Goal: Task Accomplishment & Management: Manage account settings

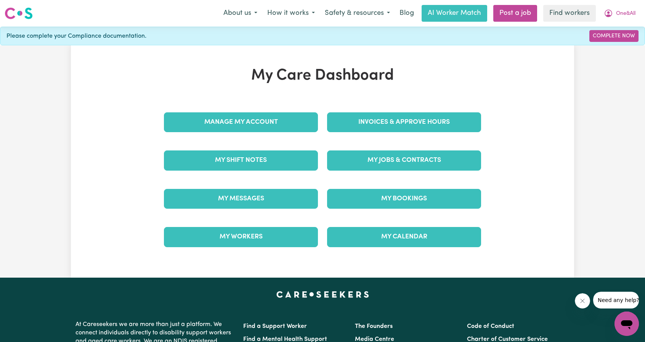
click at [374, 116] on link "Invoices & Approve Hours" at bounding box center [404, 122] width 154 height 20
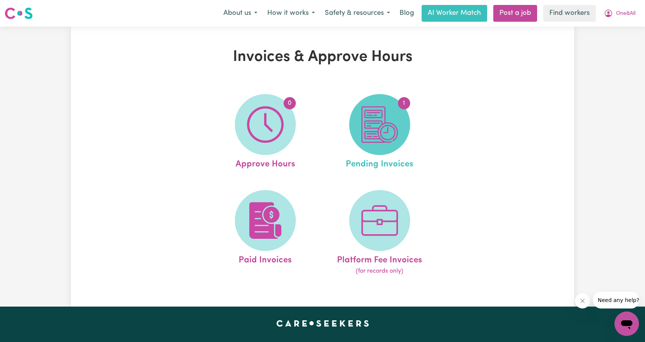
click at [379, 122] on img at bounding box center [379, 124] width 37 height 37
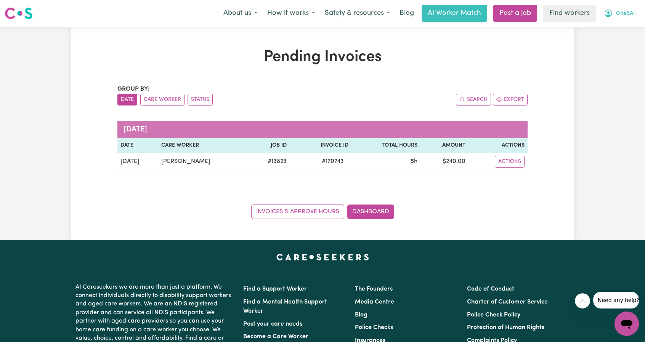
click at [621, 10] on span "One&All" at bounding box center [625, 14] width 19 height 8
click at [610, 41] on link "Logout" at bounding box center [610, 44] width 60 height 14
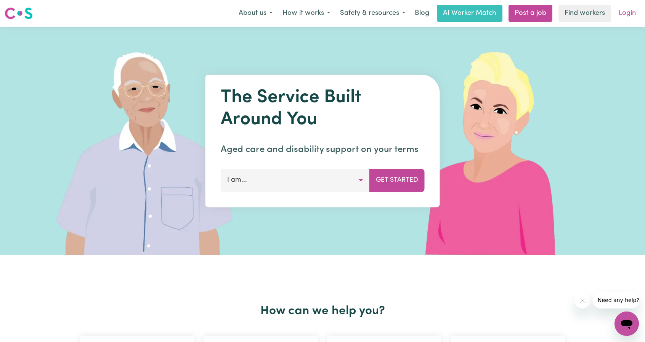
click at [627, 14] on link "Login" at bounding box center [627, 13] width 26 height 17
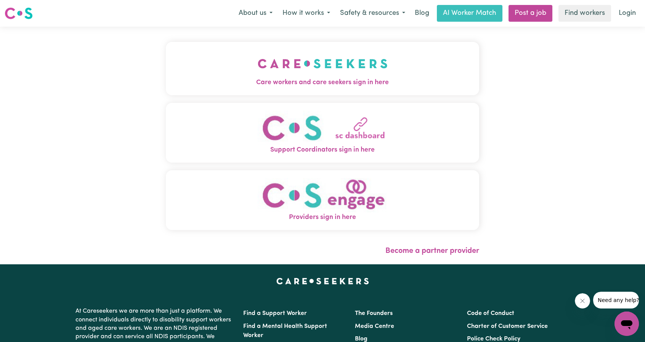
click at [309, 69] on button "Care workers and care seekers sign in here" at bounding box center [322, 68] width 313 height 53
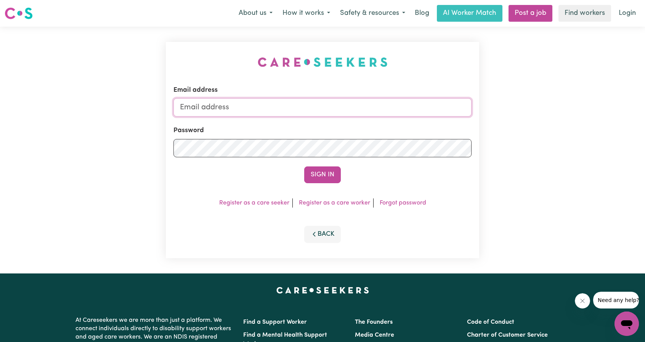
click at [295, 106] on input "Email address" at bounding box center [322, 107] width 298 height 18
drag, startPoint x: 218, startPoint y: 110, endPoint x: 405, endPoint y: 130, distance: 187.5
click at [412, 128] on form "Email address [EMAIL_ADDRESS][PERSON_NAME][DOMAIN_NAME] Password Sign In" at bounding box center [322, 134] width 298 height 98
type input "superuser~[EMAIL_ADDRESS][DOMAIN_NAME]"
click at [326, 177] on button "Sign In" at bounding box center [322, 175] width 37 height 17
